Goal: Information Seeking & Learning: Check status

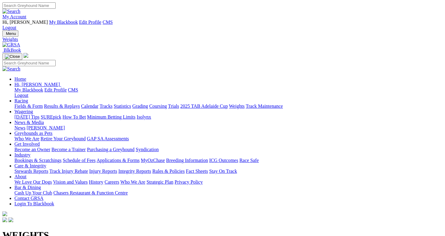
click at [80, 104] on link "Results & Replays" at bounding box center [62, 106] width 36 height 5
